Goal: Check status: Check status

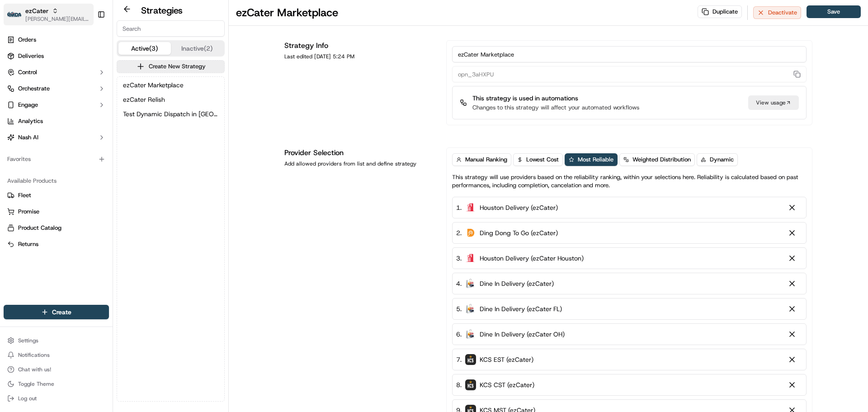
click at [37, 19] on span "[PERSON_NAME][EMAIL_ADDRESS][DOMAIN_NAME]" at bounding box center [57, 18] width 65 height 7
type input "deliverol"
click at [136, 49] on span "Deliverol" at bounding box center [127, 47] width 23 height 8
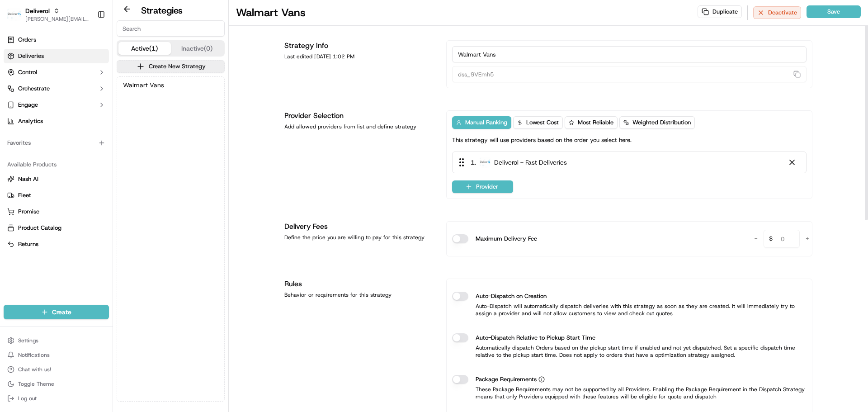
click at [40, 56] on span "Deliveries" at bounding box center [31, 56] width 26 height 8
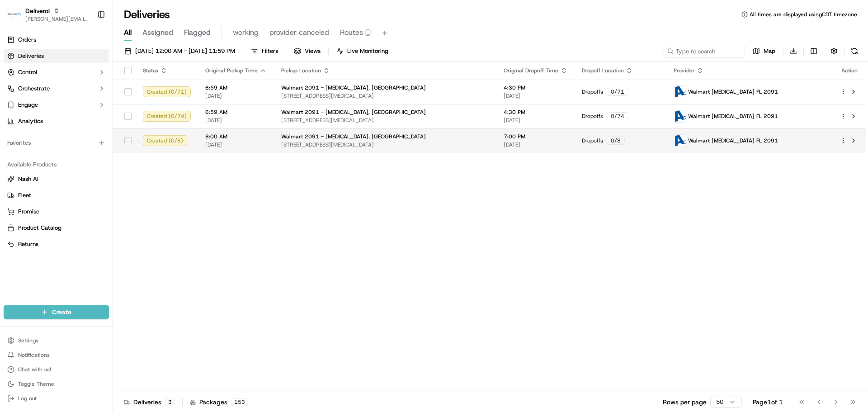
click at [470, 140] on div "Walmart 2091 - [MEDICAL_DATA], [GEOGRAPHIC_DATA]" at bounding box center [385, 136] width 208 height 7
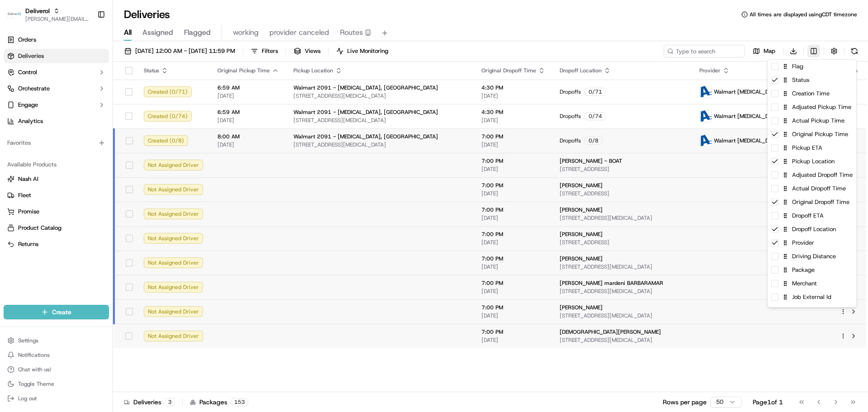
click at [812, 51] on html "Deliverol jeff@usenash.com Toggle Sidebar Orders Deliveries Control Orchestrate…" at bounding box center [434, 206] width 868 height 412
click at [797, 101] on div "Adjusted Pickup Time" at bounding box center [812, 107] width 89 height 14
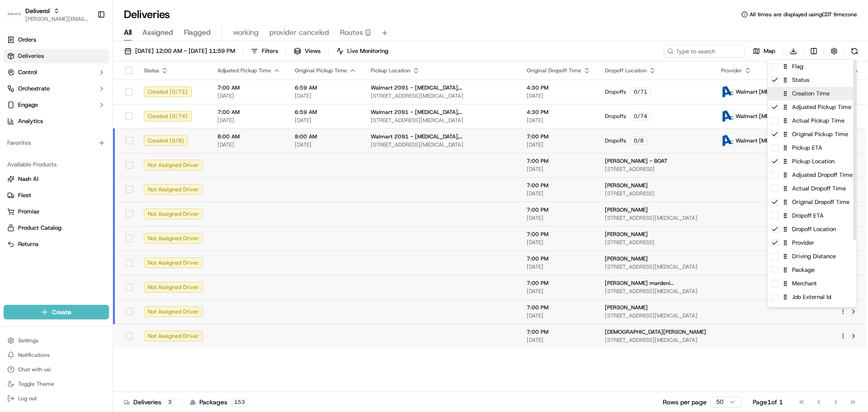
click at [796, 96] on div "Creation Time" at bounding box center [812, 94] width 89 height 14
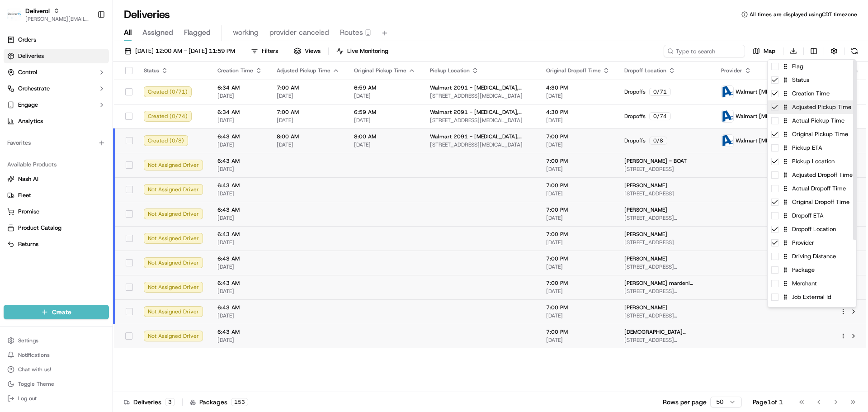
click at [793, 107] on div "Adjusted Pickup Time" at bounding box center [812, 107] width 89 height 14
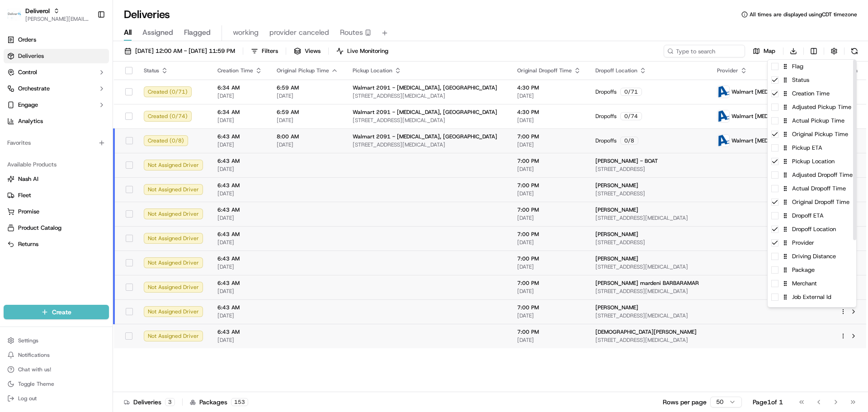
click at [645, 25] on html "Deliverol jeff@usenash.com Toggle Sidebar Orders Deliveries Control Orchestrate…" at bounding box center [434, 206] width 868 height 412
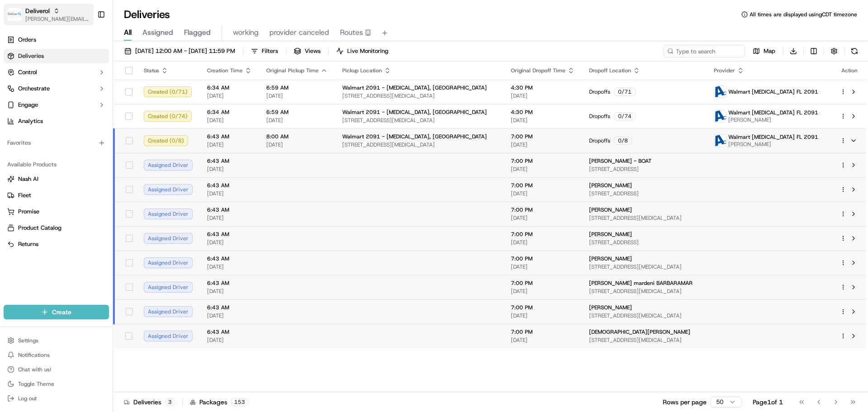
click at [44, 19] on span "[PERSON_NAME][EMAIL_ADDRESS][DOMAIN_NAME]" at bounding box center [57, 18] width 65 height 7
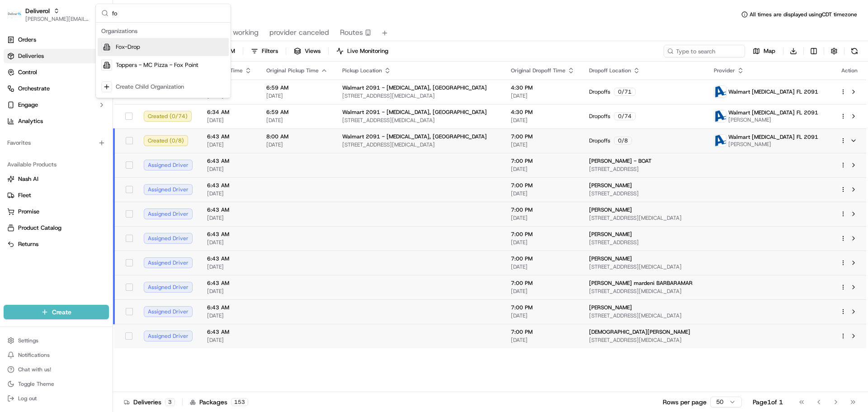
type input "f"
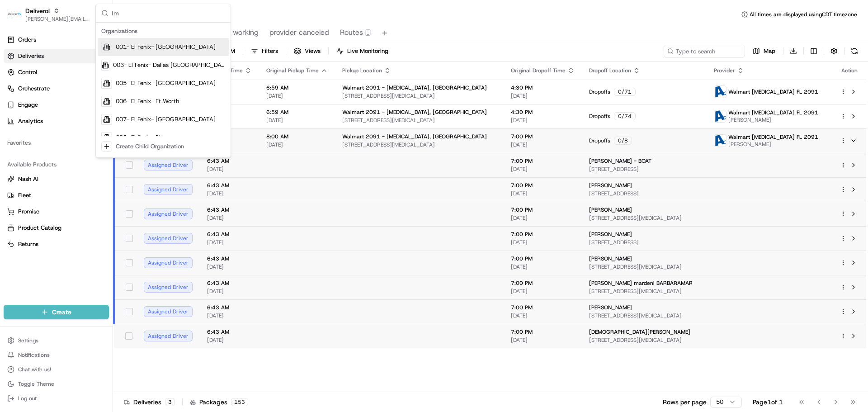
type input "lms"
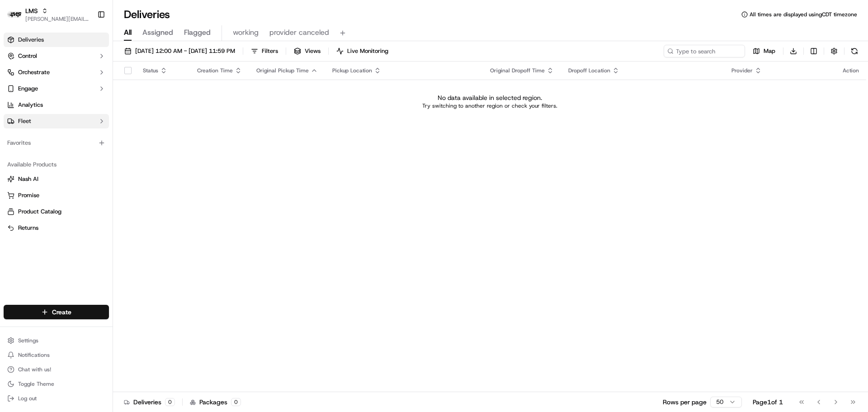
click at [36, 123] on button "Fleet" at bounding box center [56, 121] width 105 height 14
click at [55, 152] on link "Driver Groups" at bounding box center [56, 150] width 84 height 13
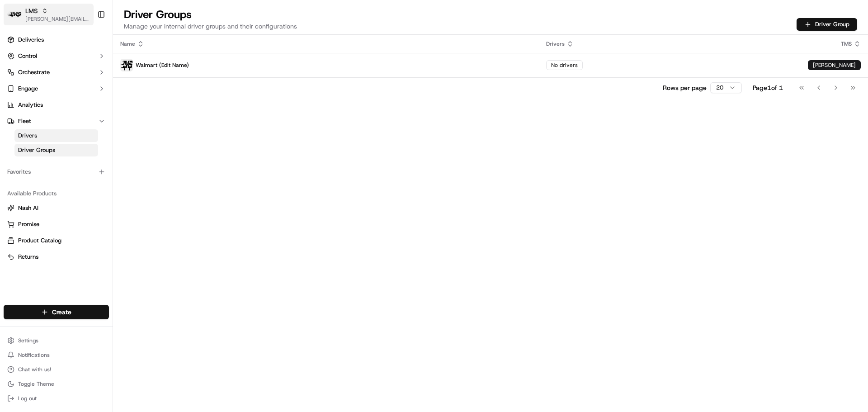
click at [39, 17] on span "[PERSON_NAME][EMAIL_ADDRESS][DOMAIN_NAME]" at bounding box center [57, 18] width 65 height 7
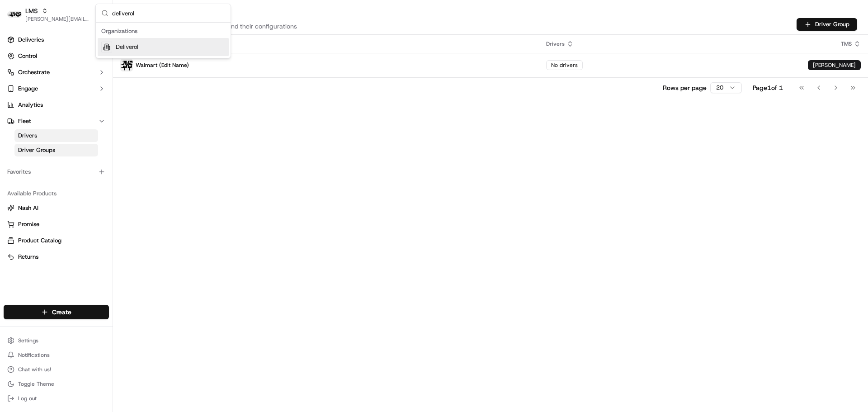
type input "deliverol"
click at [131, 49] on span "Deliverol" at bounding box center [127, 47] width 23 height 8
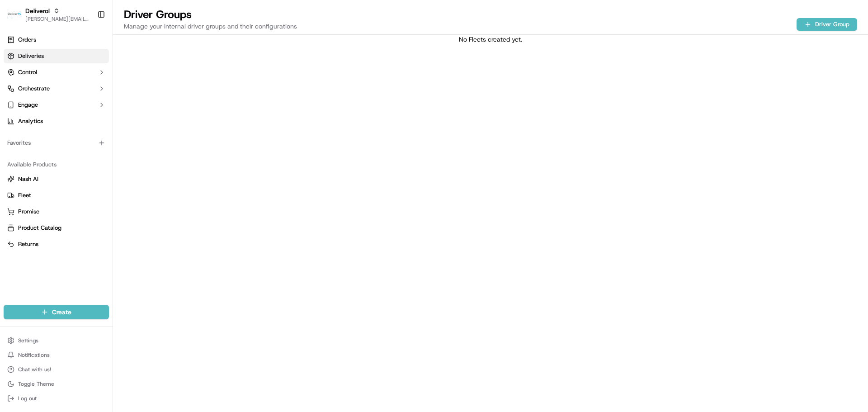
click at [40, 53] on span "Deliveries" at bounding box center [31, 56] width 26 height 8
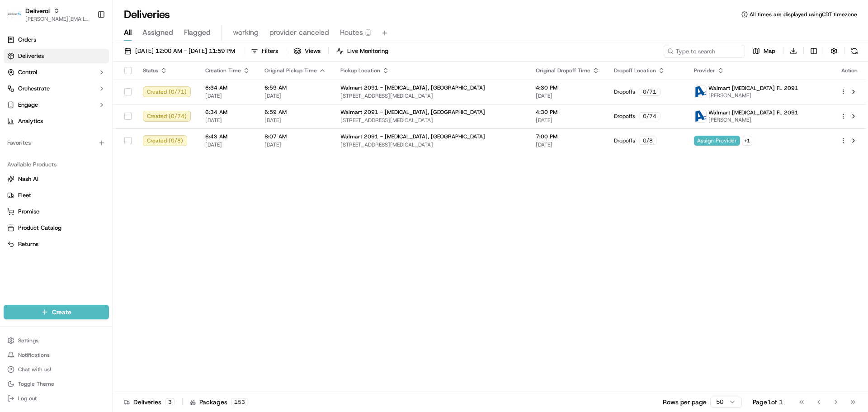
click at [379, 212] on div "Status Creation Time Original Pickup Time Pickup Location Original Dropoff Time…" at bounding box center [490, 227] width 754 height 331
click at [58, 17] on span "[PERSON_NAME][EMAIL_ADDRESS][DOMAIN_NAME]" at bounding box center [57, 18] width 65 height 7
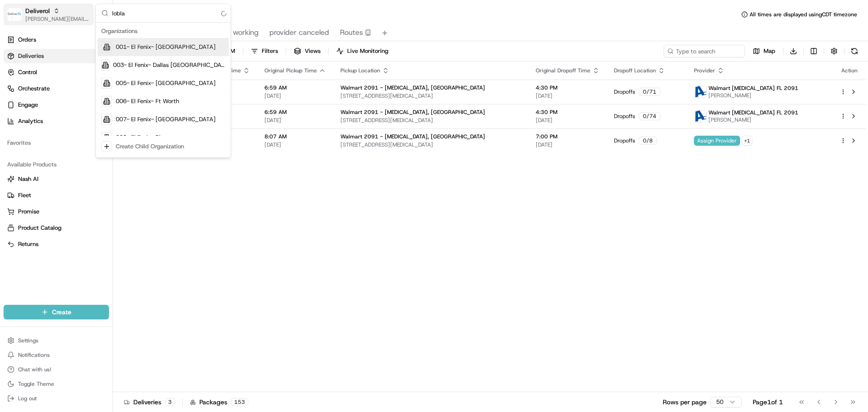
type input "loblaw"
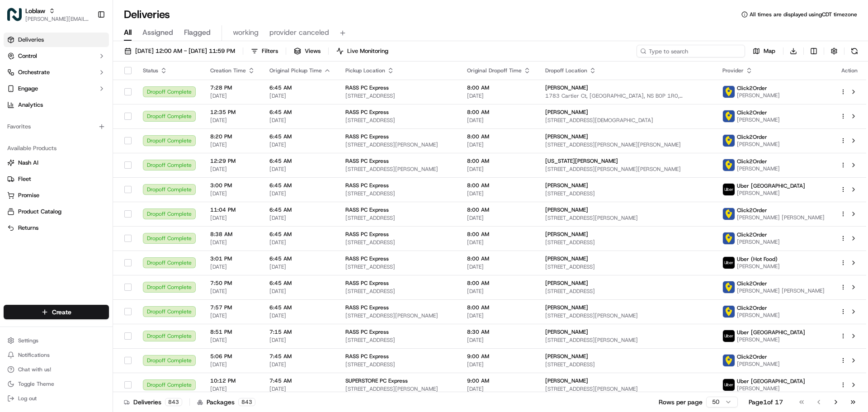
click at [713, 50] on input at bounding box center [691, 51] width 109 height 13
paste input "[PERSON_NAME]"
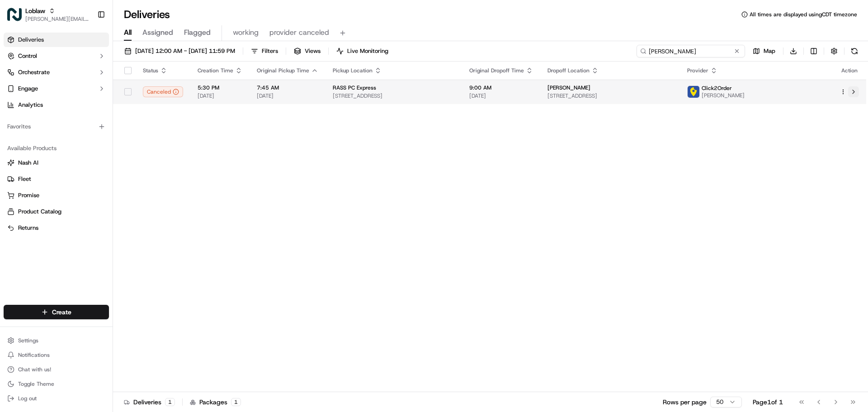
type input "[PERSON_NAME]"
click at [854, 91] on button at bounding box center [854, 91] width 11 height 11
click at [850, 92] on button at bounding box center [854, 91] width 11 height 11
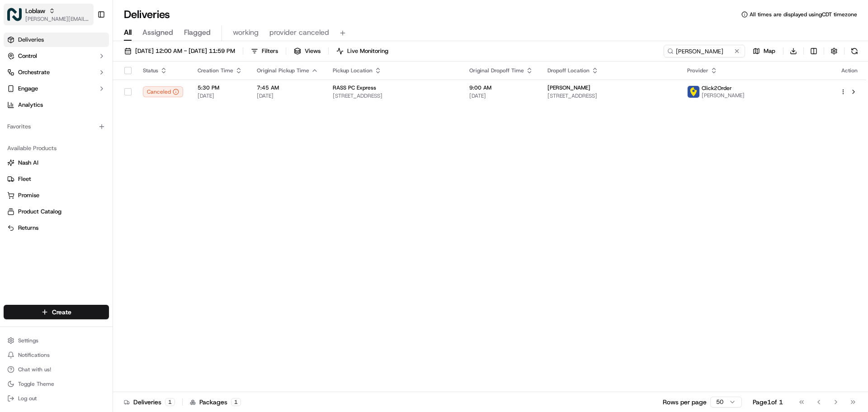
click at [37, 20] on span "[PERSON_NAME][EMAIL_ADDRESS][DOMAIN_NAME]" at bounding box center [57, 18] width 65 height 7
type input "deliverol"
click at [154, 48] on div "Deliverol" at bounding box center [163, 47] width 131 height 18
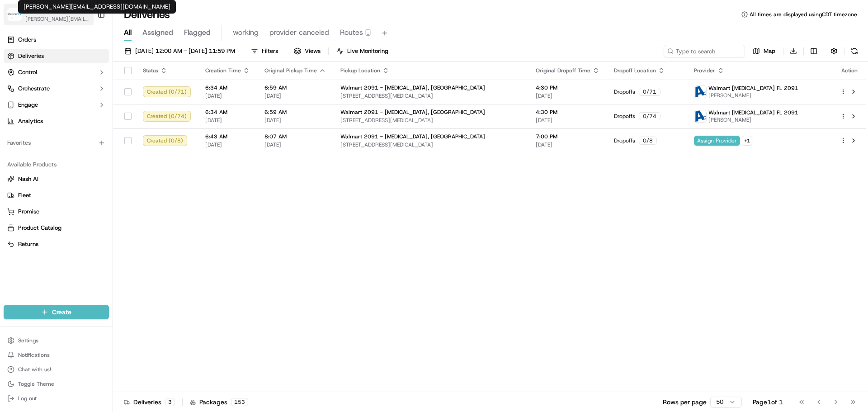
click at [44, 21] on span "[PERSON_NAME][EMAIL_ADDRESS][DOMAIN_NAME]" at bounding box center [57, 18] width 65 height 7
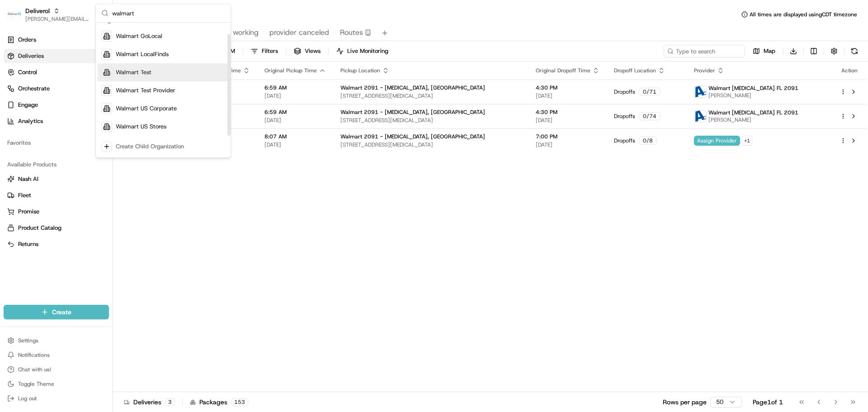
scroll to position [13, 0]
type input "walmart"
click at [176, 120] on div "Walmart US Stores" at bounding box center [163, 125] width 131 height 18
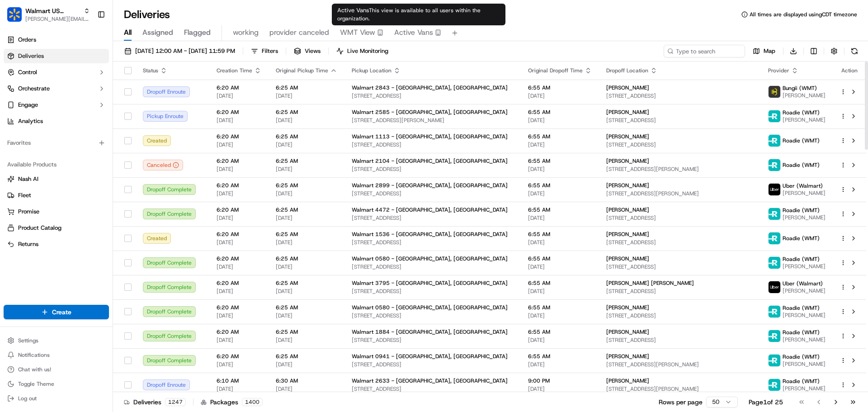
click at [432, 29] on span "Active Vans" at bounding box center [413, 32] width 39 height 11
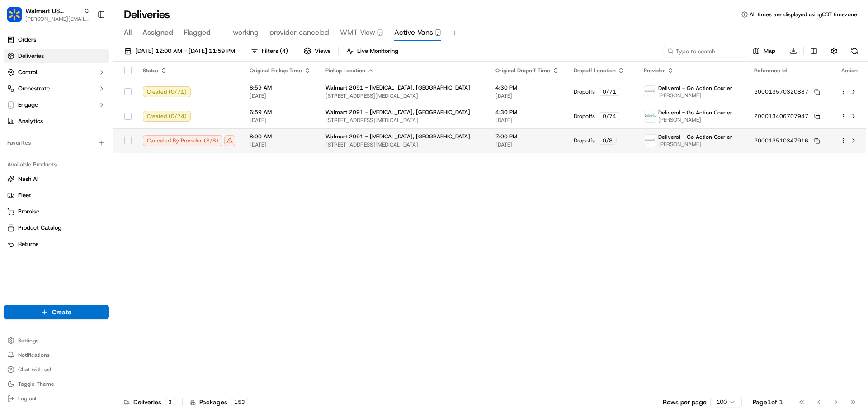
click at [644, 148] on div "Deliverol - Go Action Courier [PERSON_NAME]" at bounding box center [688, 140] width 89 height 14
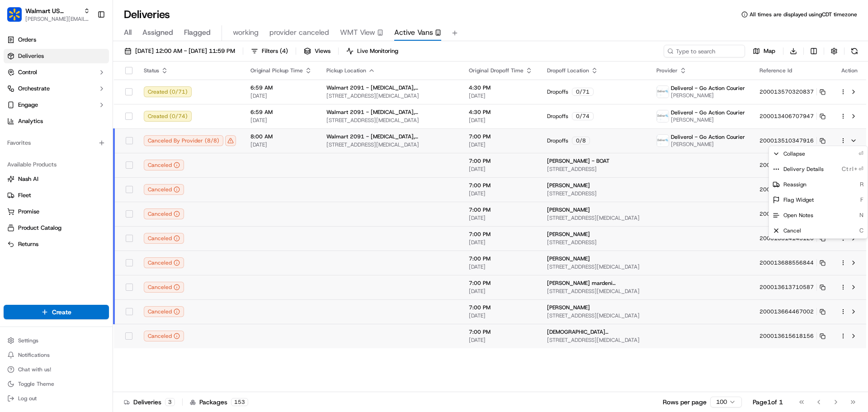
click at [845, 142] on html "Walmart US Stores [PERSON_NAME][EMAIL_ADDRESS][DOMAIN_NAME] Toggle Sidebar Orde…" at bounding box center [434, 206] width 868 height 412
click at [618, 358] on html "Walmart US Stores [PERSON_NAME][EMAIL_ADDRESS][DOMAIN_NAME] Toggle Sidebar Orde…" at bounding box center [434, 206] width 868 height 412
click at [842, 138] on html "Walmart US Stores [PERSON_NAME][EMAIL_ADDRESS][DOMAIN_NAME] Toggle Sidebar Orde…" at bounding box center [434, 206] width 868 height 412
click at [799, 169] on span "Delivery Details" at bounding box center [804, 169] width 40 height 7
click at [44, 17] on html "Walmart US Stores [PERSON_NAME][EMAIL_ADDRESS][DOMAIN_NAME] Toggle Sidebar Orde…" at bounding box center [434, 206] width 868 height 412
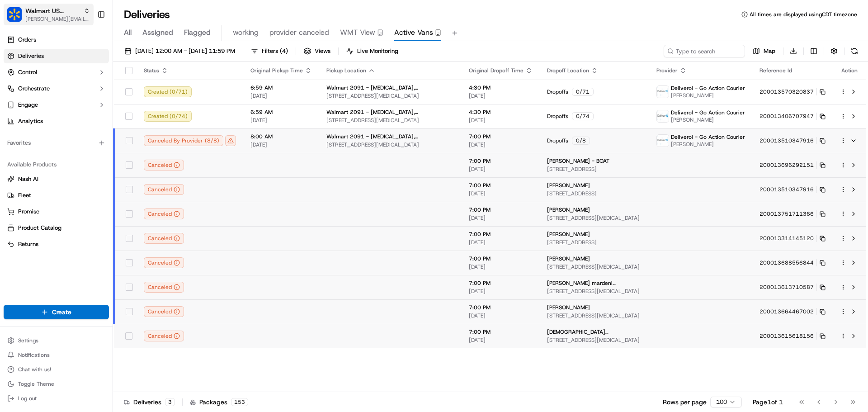
click at [48, 19] on span "[PERSON_NAME][EMAIL_ADDRESS][DOMAIN_NAME]" at bounding box center [57, 18] width 65 height 7
type input "deliverol"
click at [171, 43] on div "Deliverol" at bounding box center [163, 47] width 131 height 18
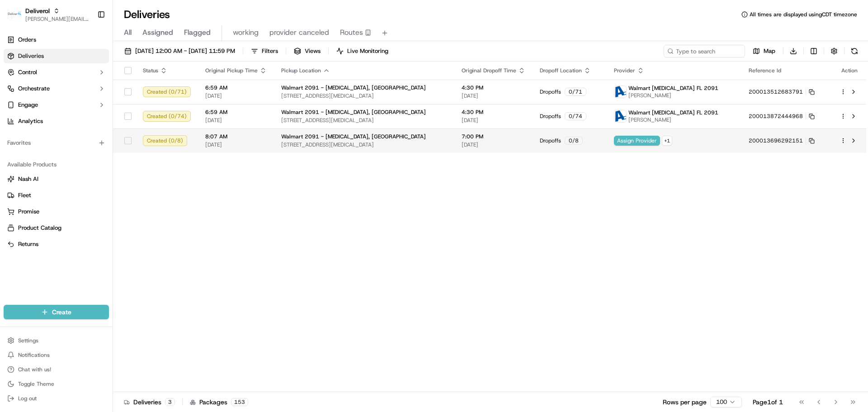
click at [844, 142] on html "Deliverol [PERSON_NAME][EMAIL_ADDRESS][DOMAIN_NAME] Toggle Sidebar Orders Deliv…" at bounding box center [434, 206] width 868 height 412
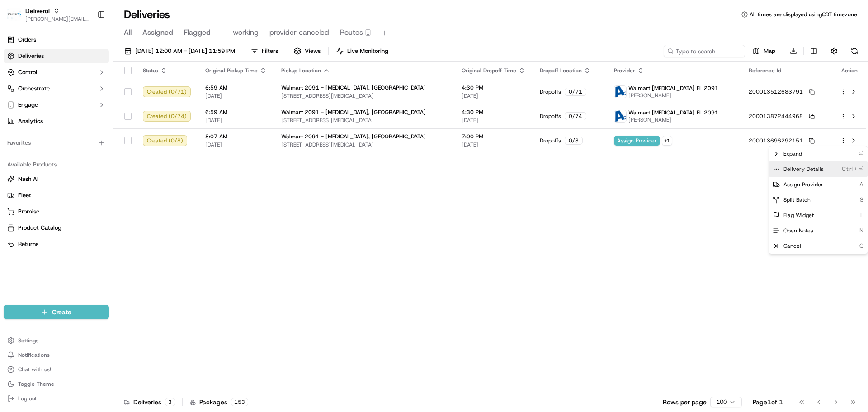
click at [814, 168] on span "Delivery Details" at bounding box center [804, 169] width 40 height 7
